Goal: Find specific page/section: Find specific page/section

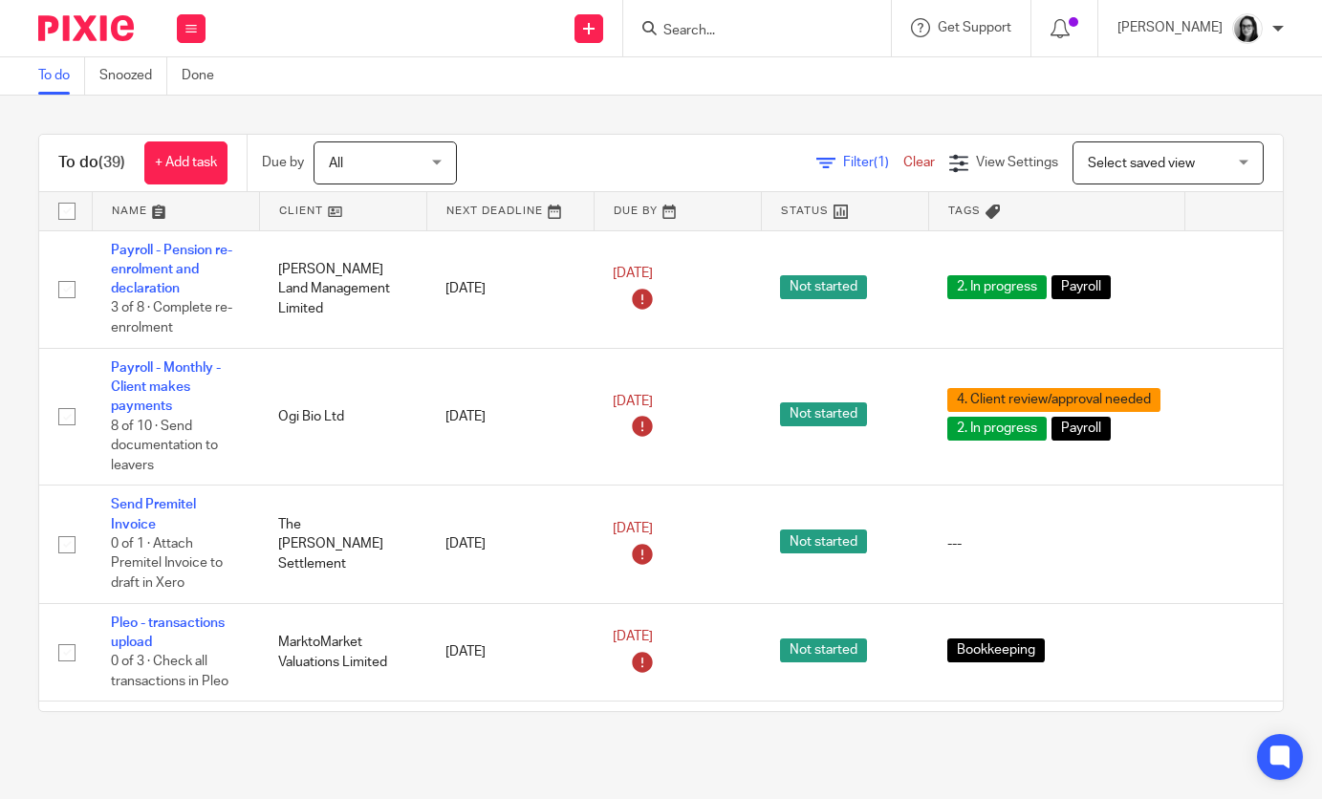
click at [852, 172] on div "Filter (1) Clear" at bounding box center [883, 163] width 133 height 20
click at [867, 164] on span "Filter (1)" at bounding box center [873, 162] width 60 height 13
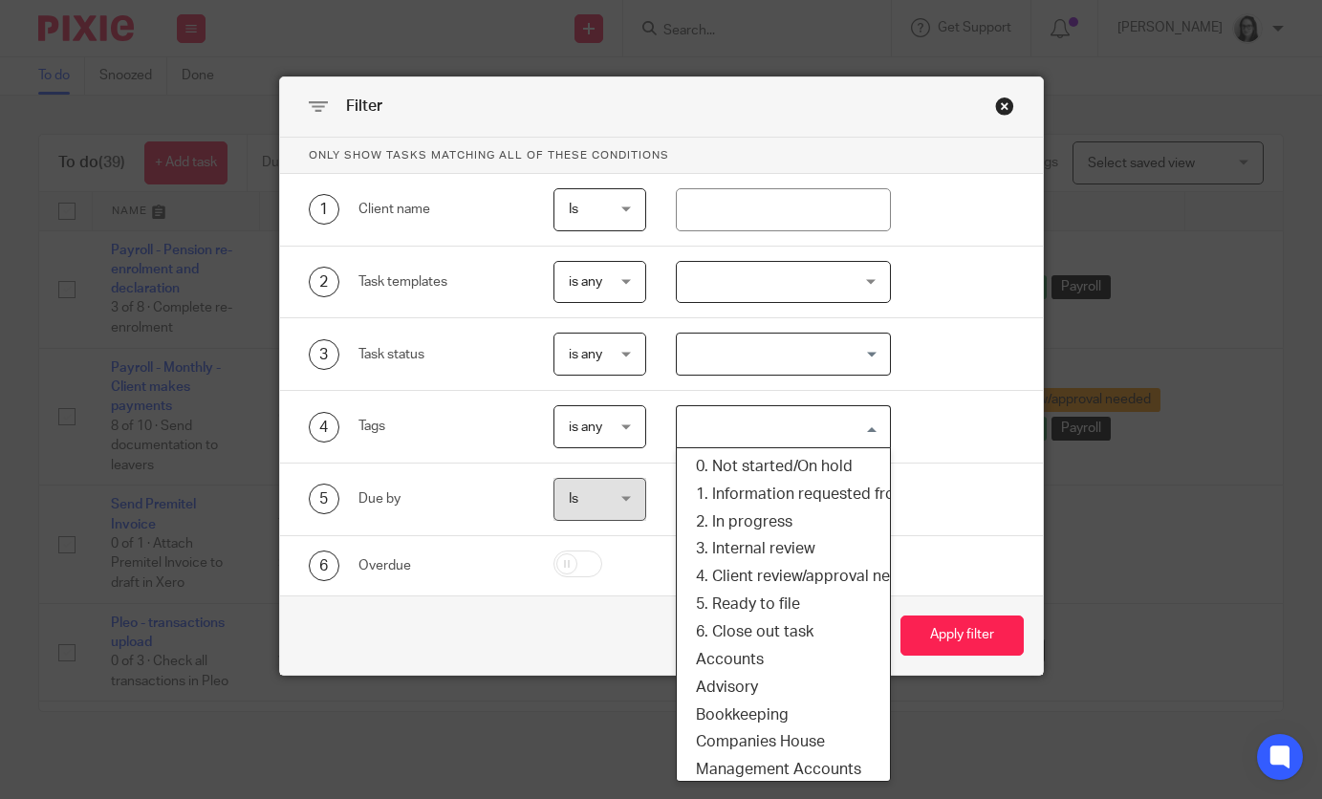
click at [741, 413] on input "Search for option" at bounding box center [779, 426] width 201 height 33
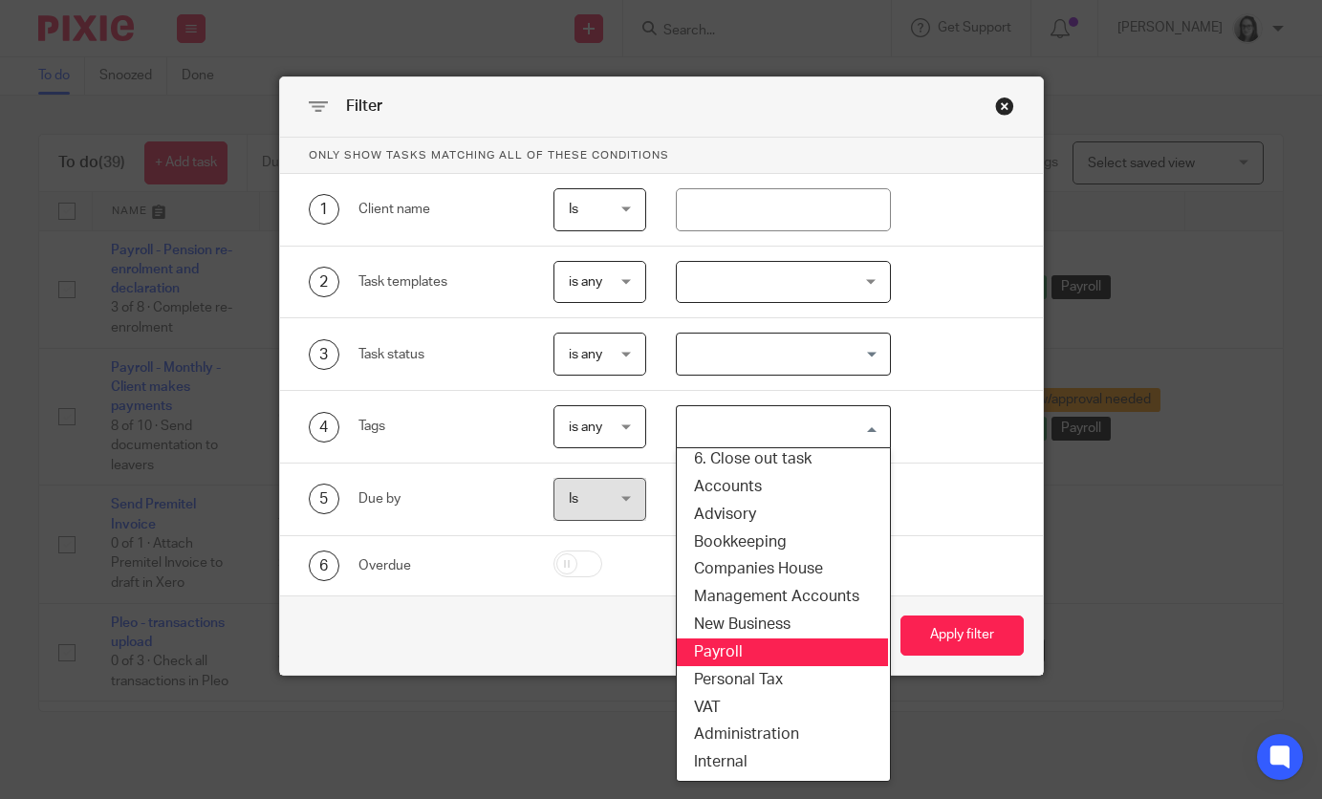
click at [742, 651] on li "Payroll" at bounding box center [781, 653] width 213 height 28
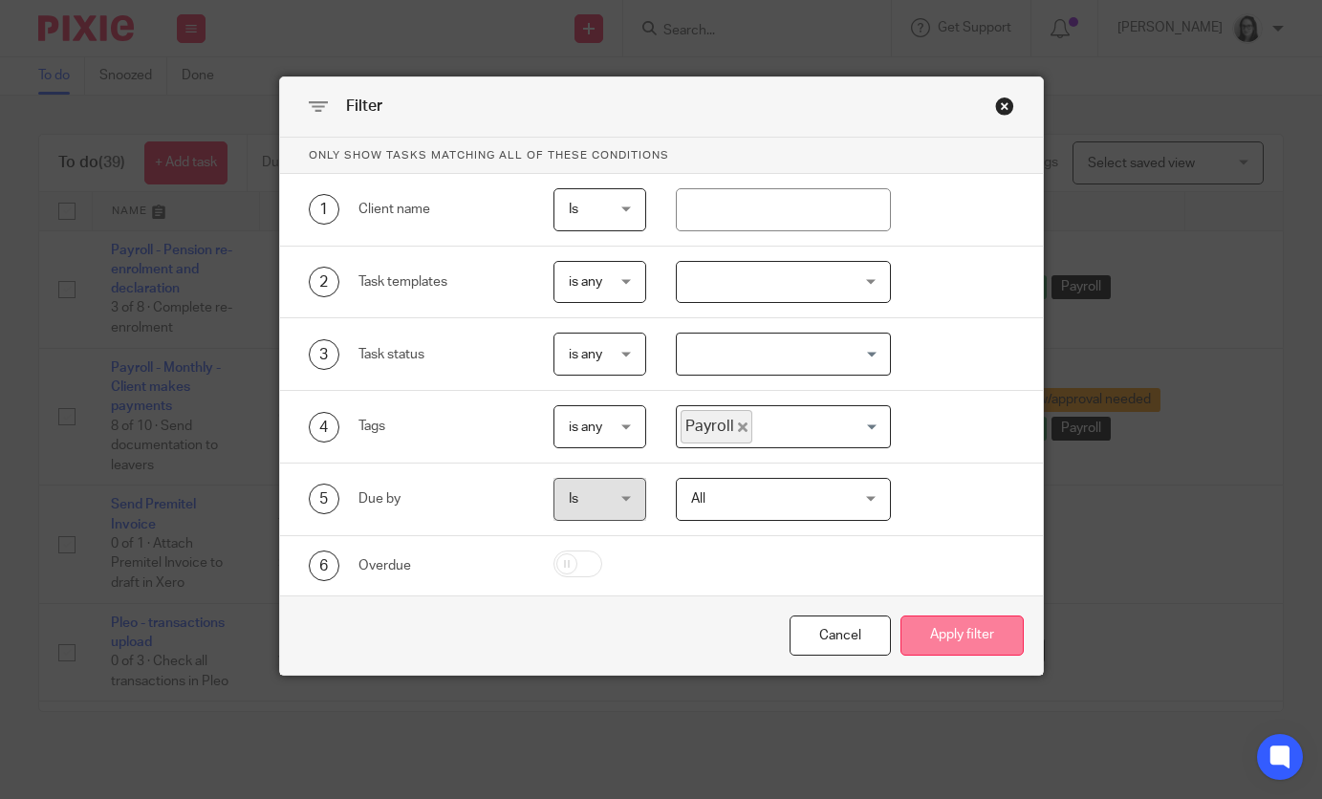
click at [935, 634] on button "Apply filter" at bounding box center [962, 636] width 123 height 41
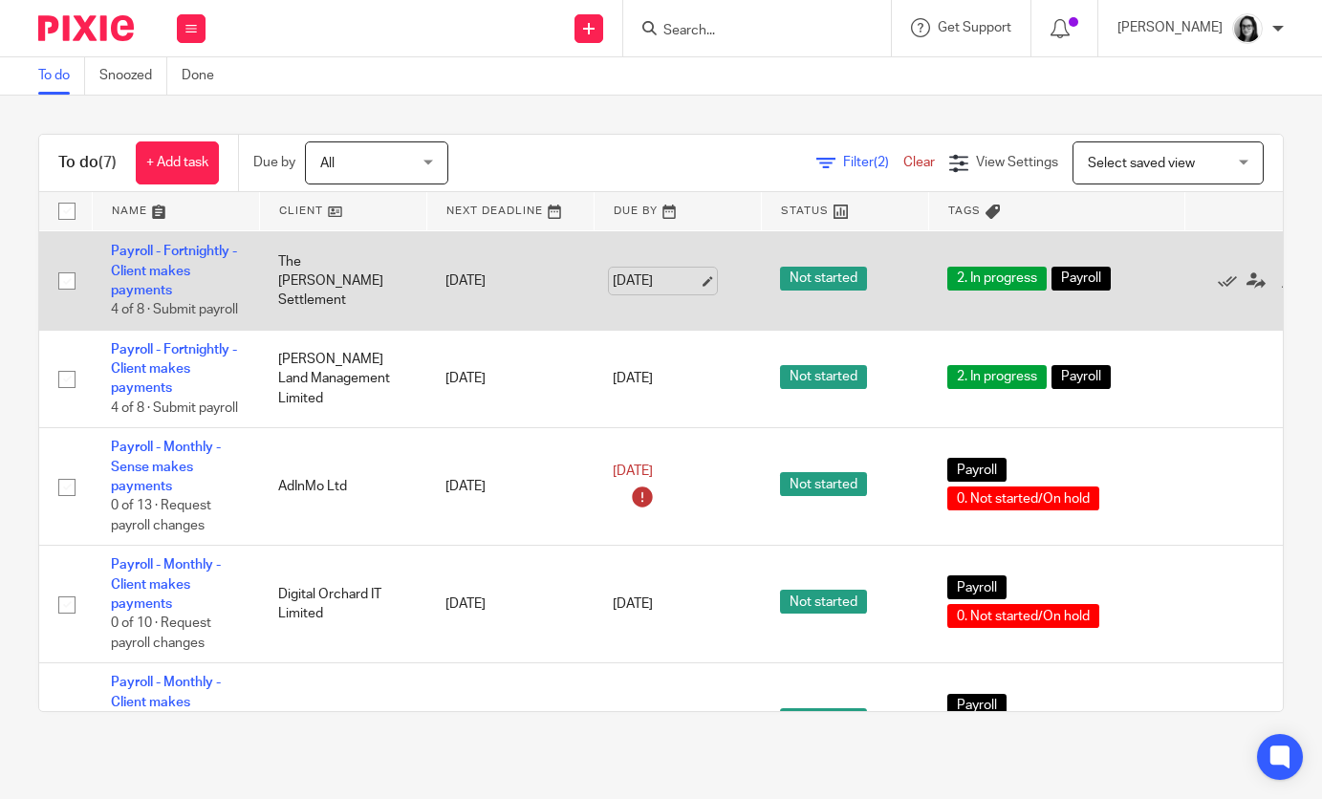
scroll to position [335, 4]
